Goal: Task Accomplishment & Management: Use online tool/utility

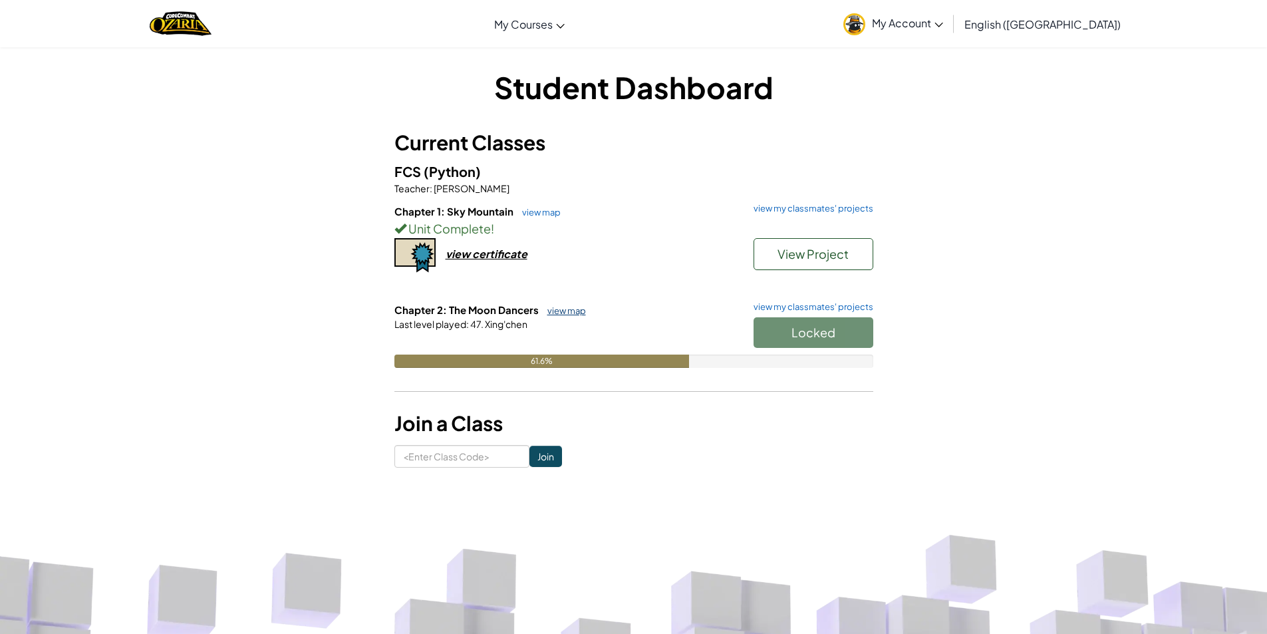
click at [573, 311] on link "view map" at bounding box center [563, 310] width 45 height 11
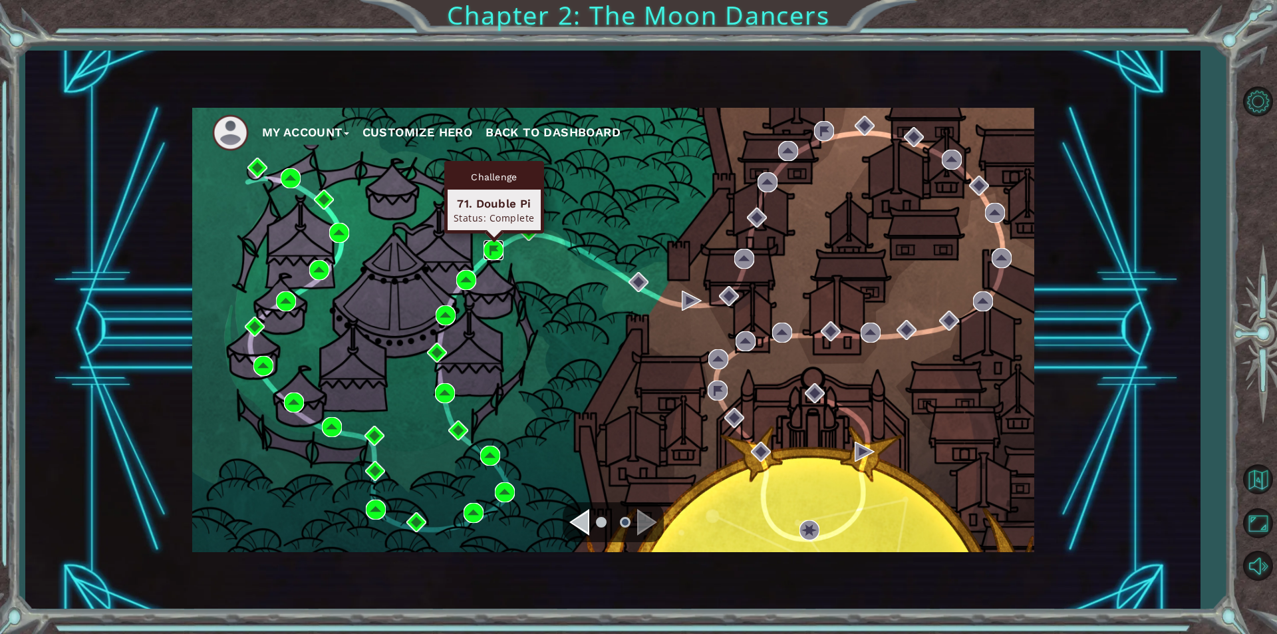
click at [487, 247] on img at bounding box center [494, 250] width 20 height 20
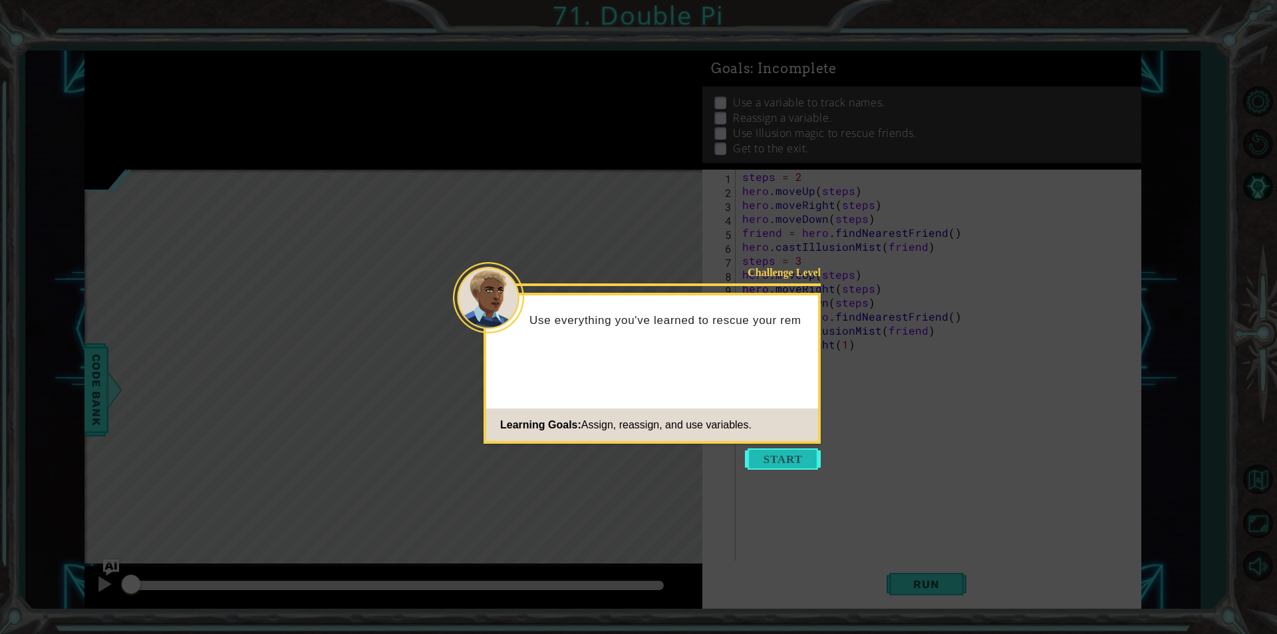
click at [793, 457] on button "Start" at bounding box center [783, 458] width 76 height 21
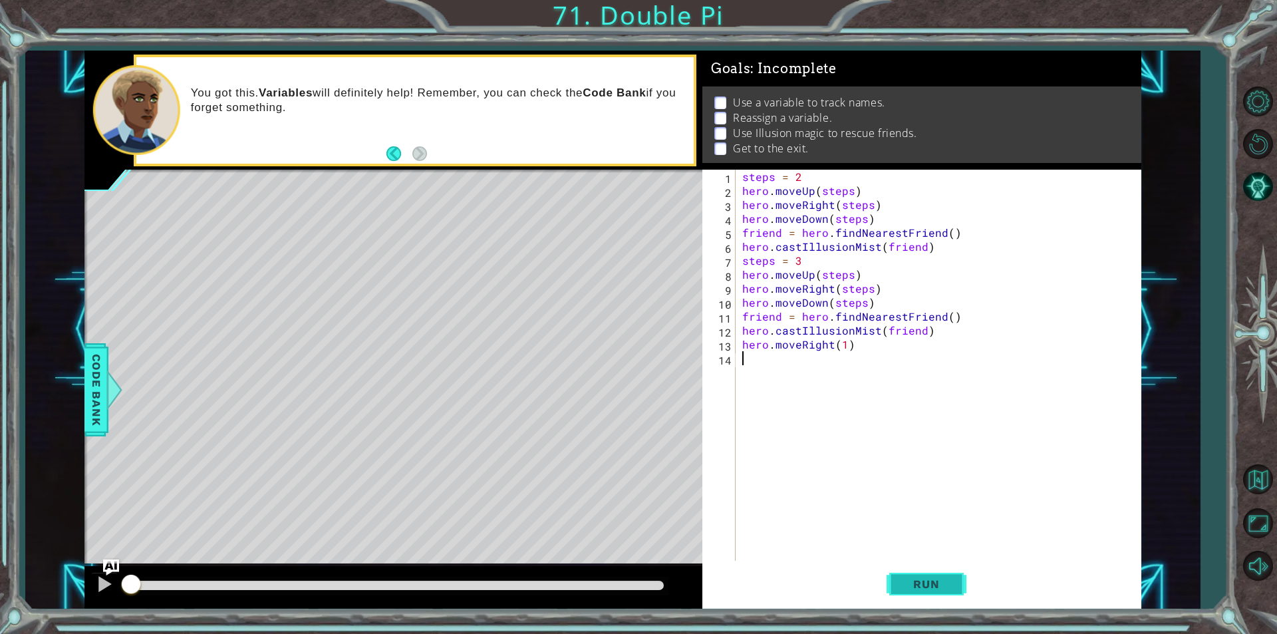
click at [893, 593] on button "Run" at bounding box center [927, 584] width 80 height 44
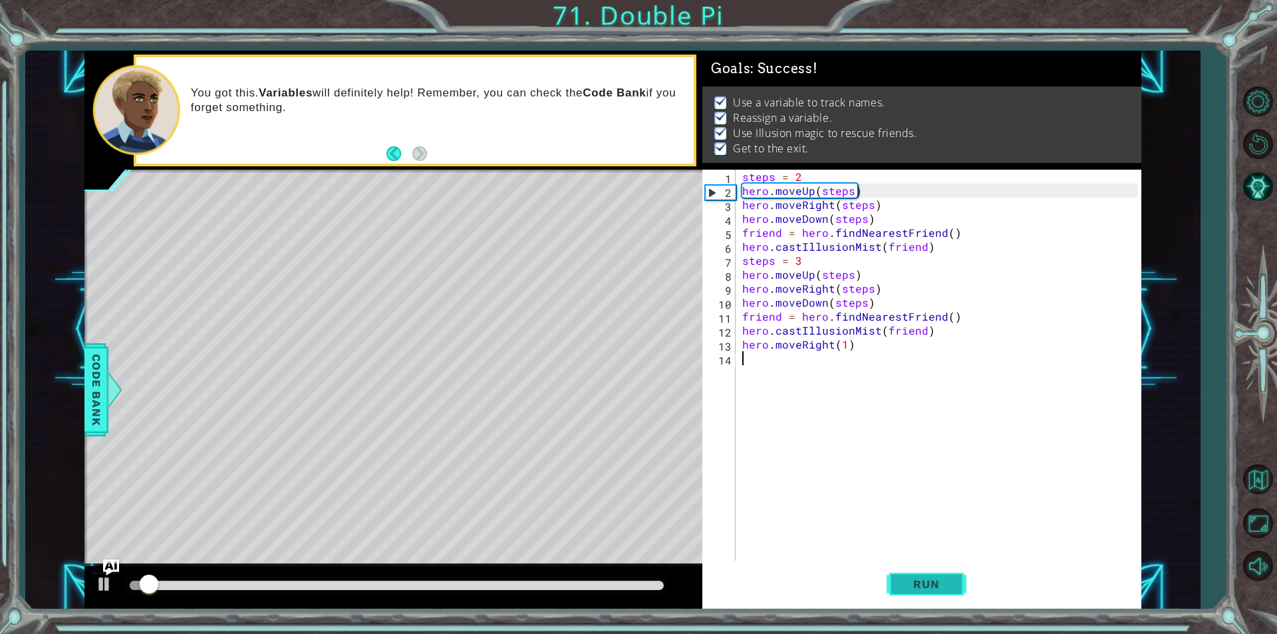
click at [893, 586] on button "Run" at bounding box center [927, 584] width 80 height 44
drag, startPoint x: 98, startPoint y: 579, endPoint x: 152, endPoint y: 466, distance: 125.0
click at [101, 580] on div at bounding box center [104, 583] width 17 height 17
